Goal: Navigation & Orientation: Find specific page/section

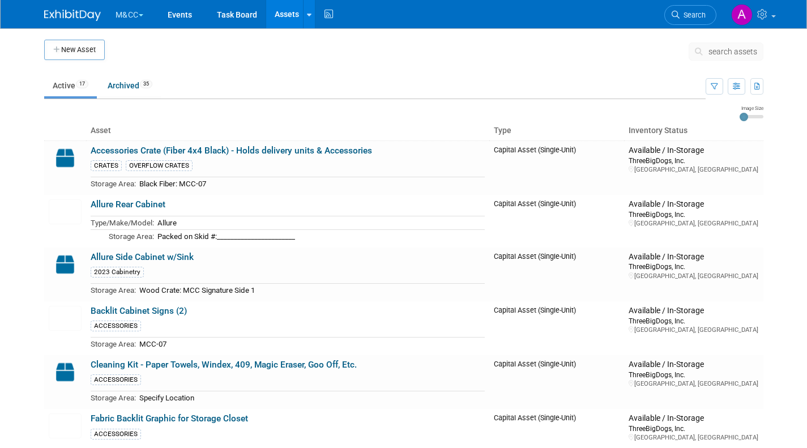
click at [135, 19] on button "M&CC" at bounding box center [135, 12] width 43 height 25
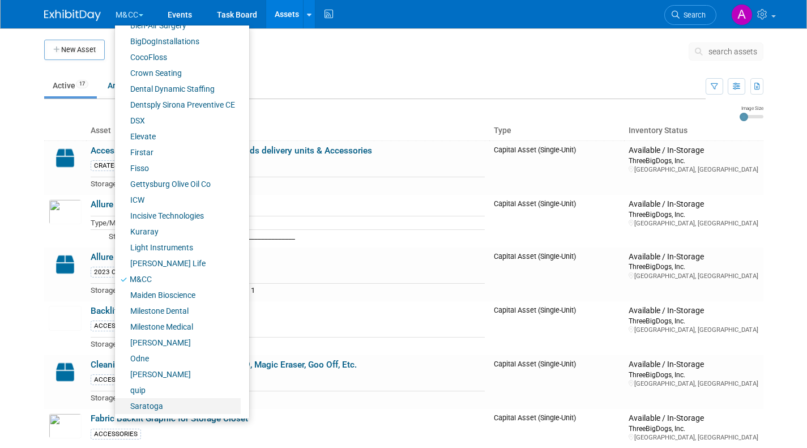
scroll to position [171, 0]
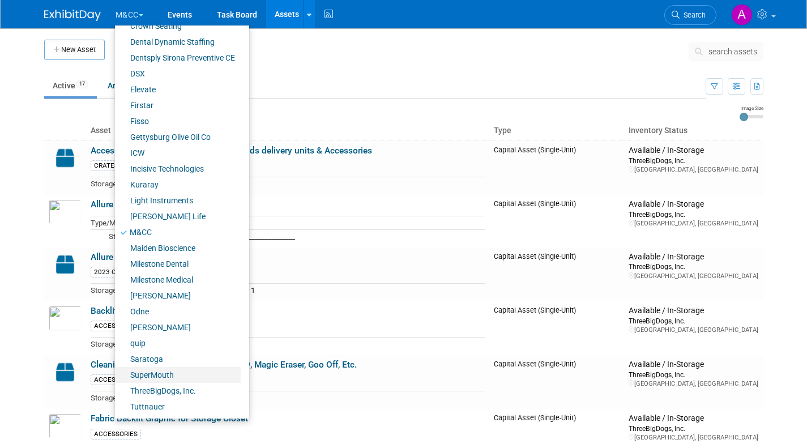
click at [146, 377] on link "SuperMouth" at bounding box center [178, 375] width 126 height 16
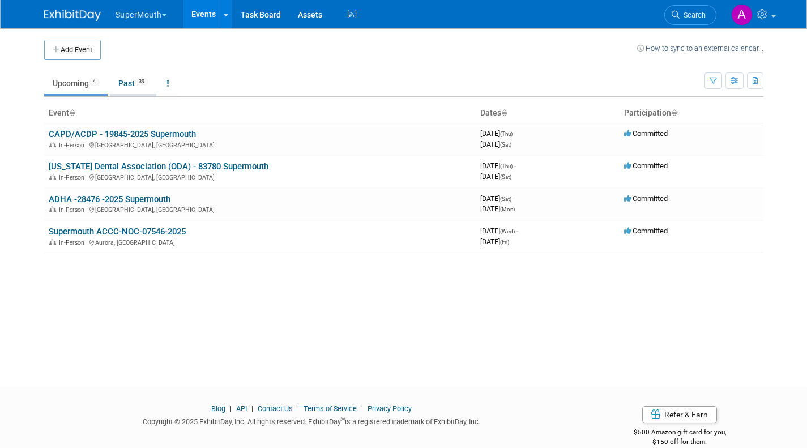
click at [128, 84] on link "Past 39" at bounding box center [133, 84] width 46 height 22
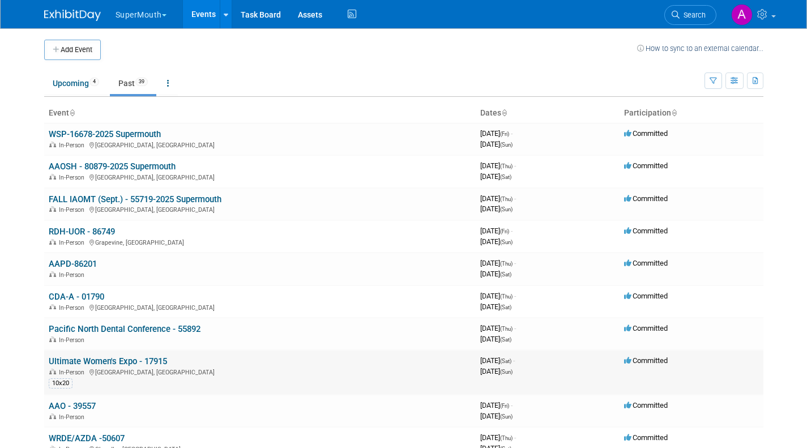
click at [131, 363] on link "Ultimate Women's Expo - 17915" at bounding box center [108, 361] width 118 height 10
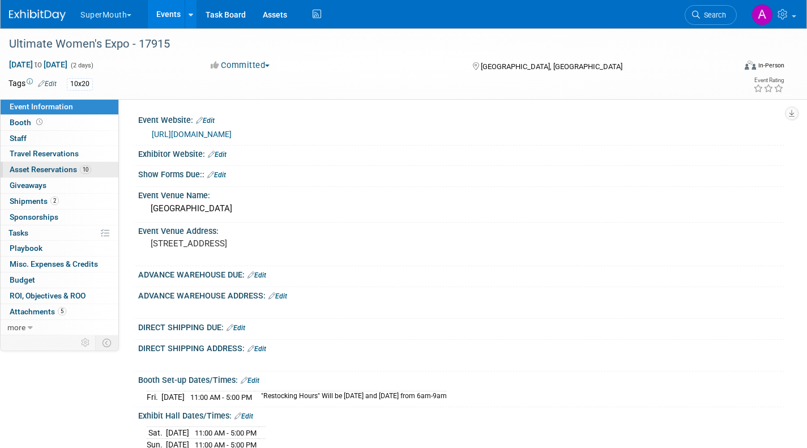
click at [42, 174] on span "Asset Reservations 10" at bounding box center [51, 169] width 82 height 9
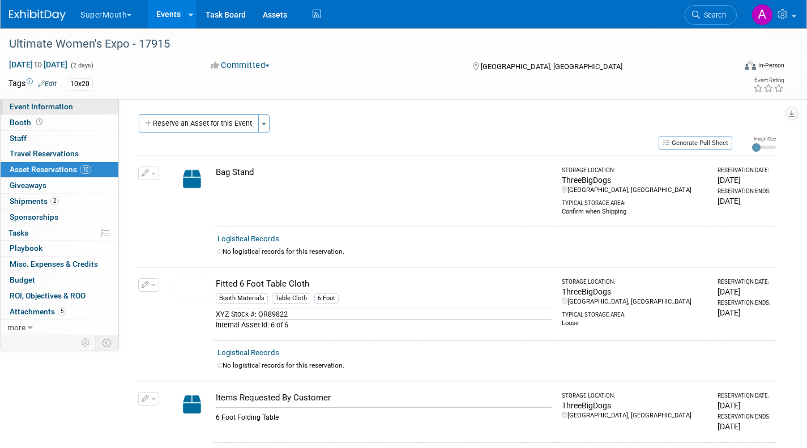
click at [29, 105] on span "Event Information" at bounding box center [41, 106] width 63 height 9
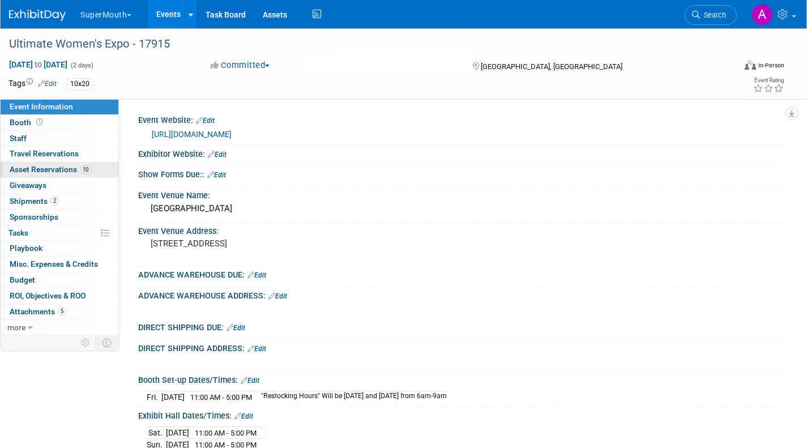
click at [34, 173] on span "Asset Reservations 10" at bounding box center [51, 169] width 82 height 9
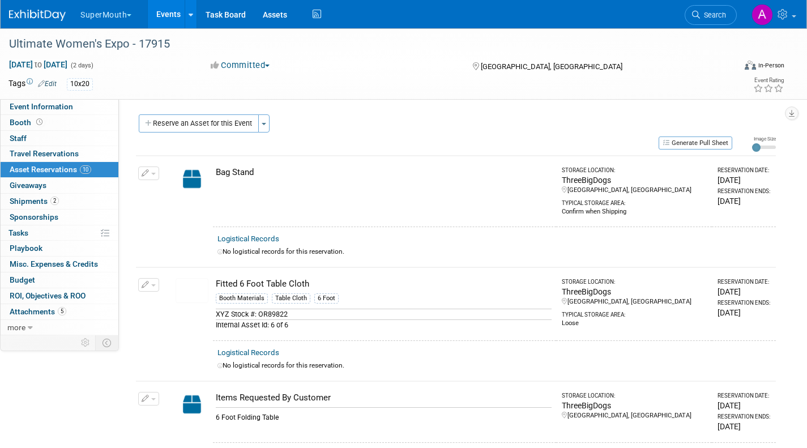
click at [167, 15] on link "Events" at bounding box center [168, 14] width 41 height 28
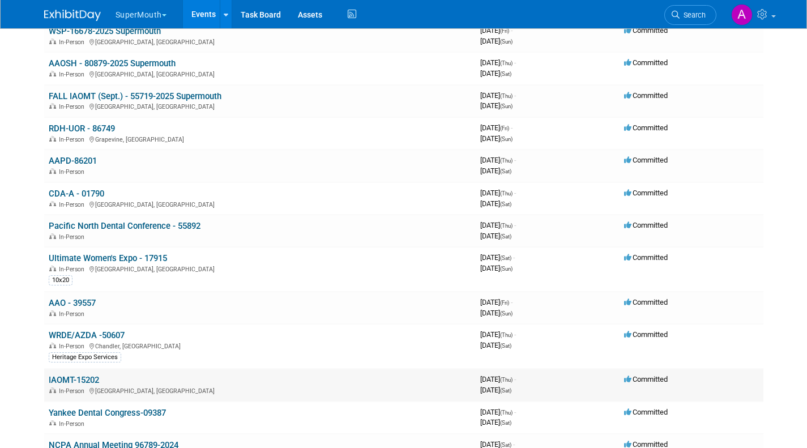
scroll to position [113, 0]
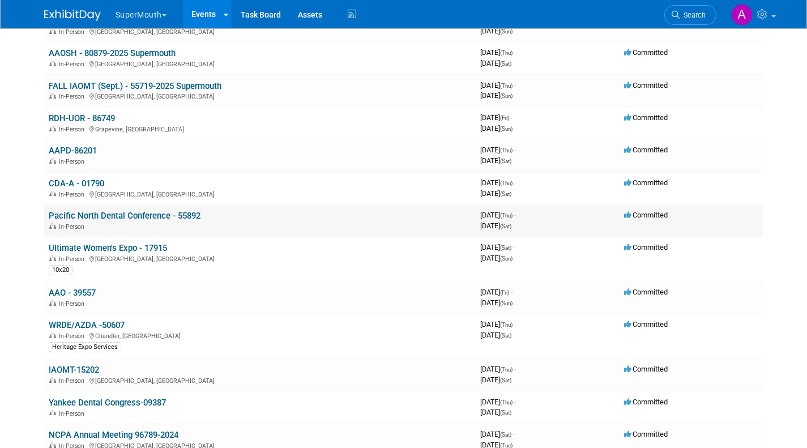
click at [112, 215] on link "Pacific North Dental Conference - 55892" at bounding box center [125, 216] width 152 height 10
